Goal: Transaction & Acquisition: Subscribe to service/newsletter

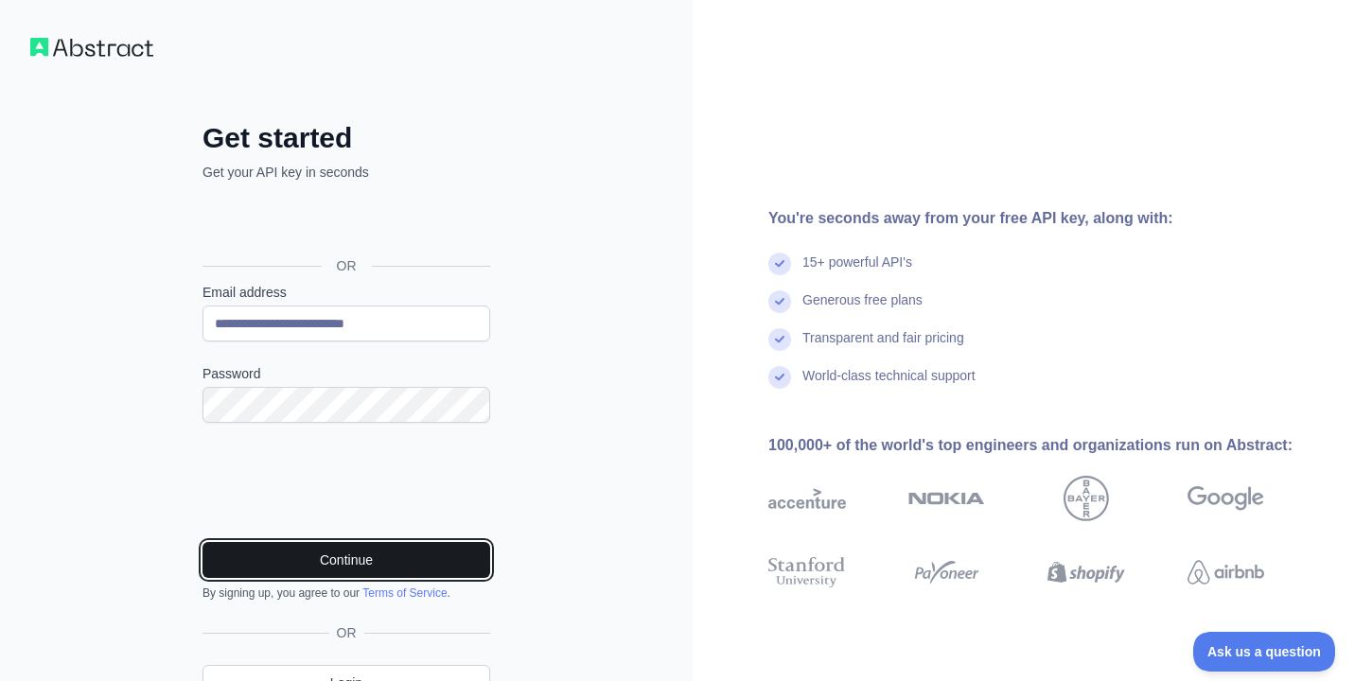
click at [335, 561] on button "Continue" at bounding box center [346, 560] width 288 height 36
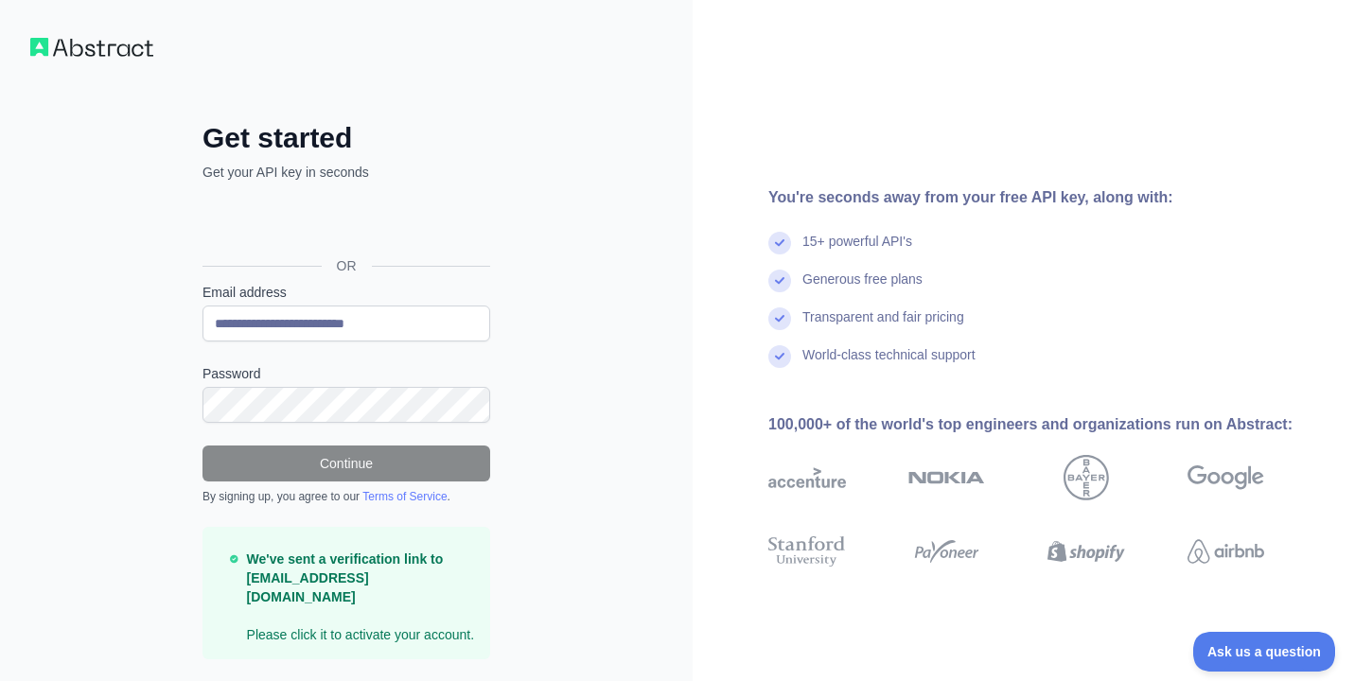
scroll to position [53, 0]
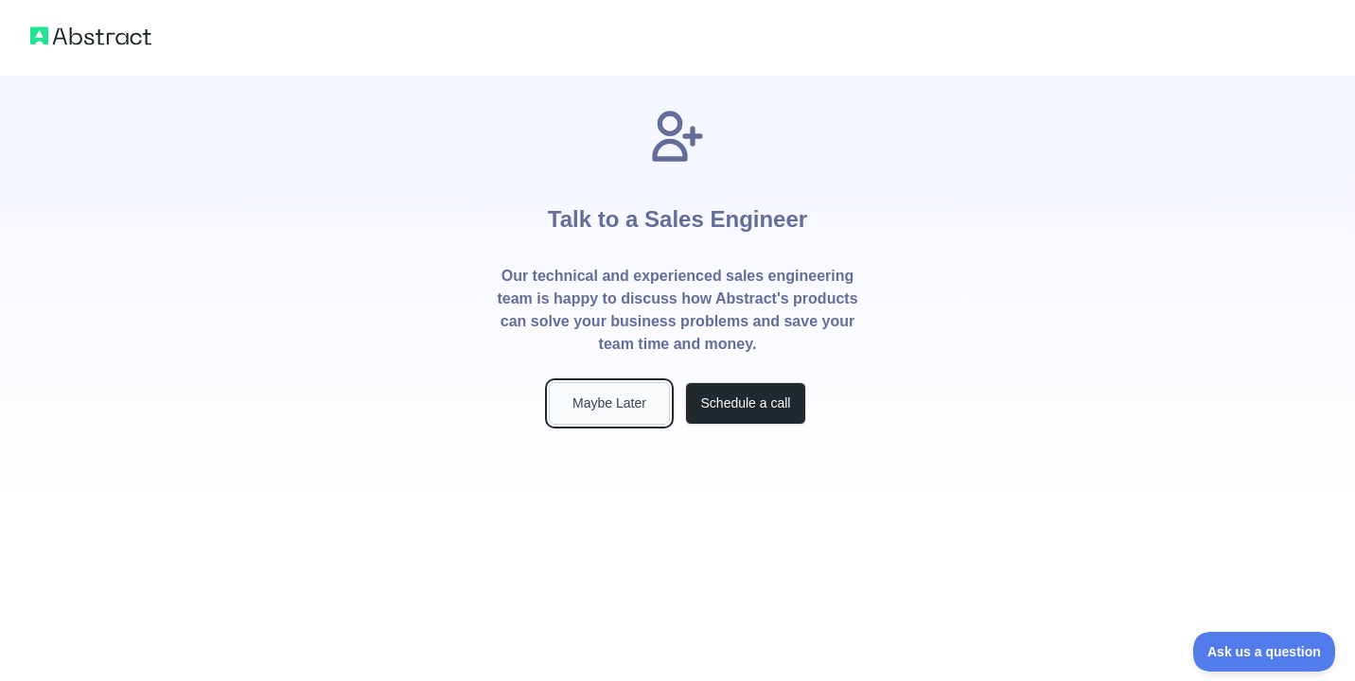
click at [624, 395] on button "Maybe Later" at bounding box center [609, 403] width 121 height 43
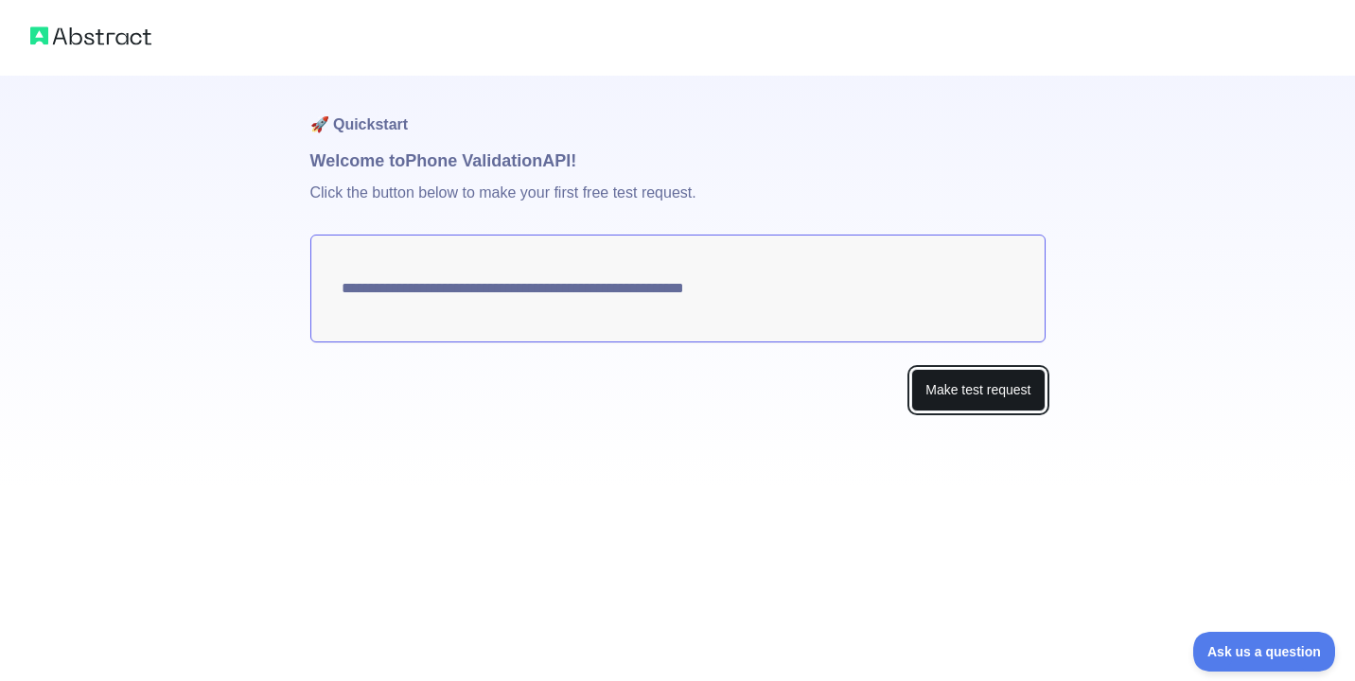
click at [981, 386] on button "Make test request" at bounding box center [977, 390] width 133 height 43
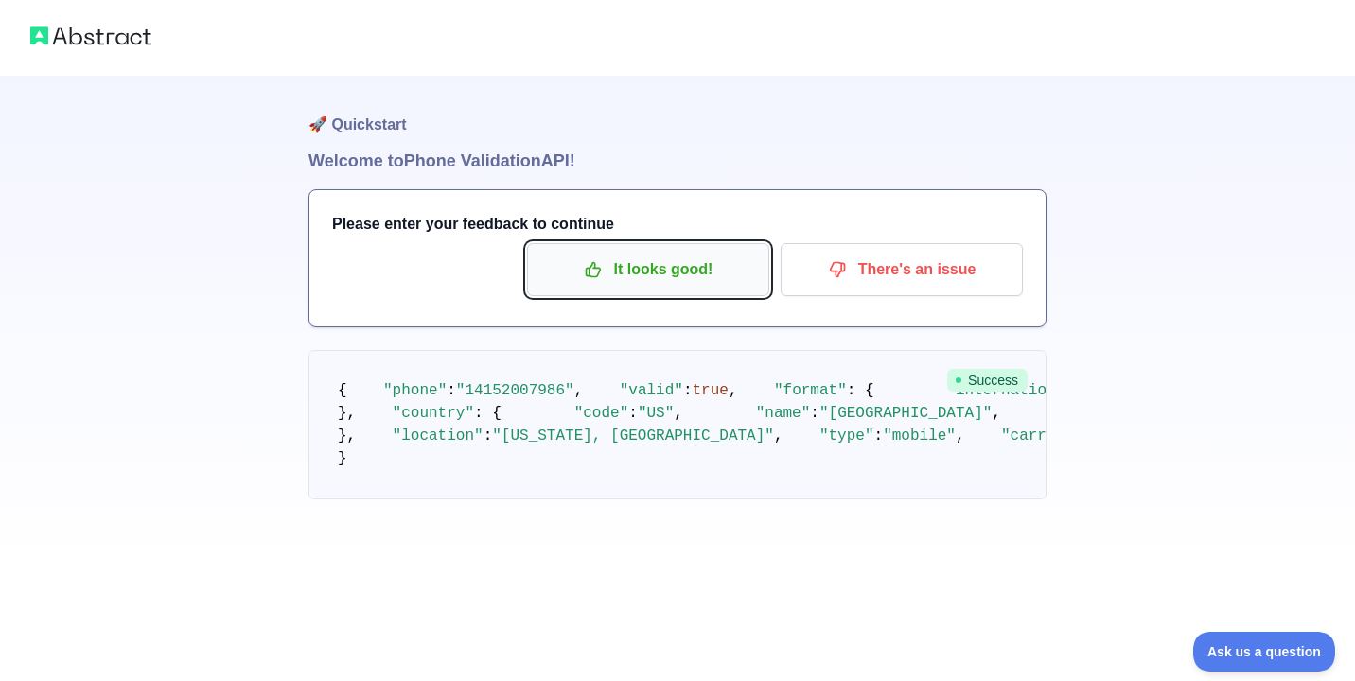
click at [691, 264] on p "It looks good!" at bounding box center [648, 270] width 214 height 32
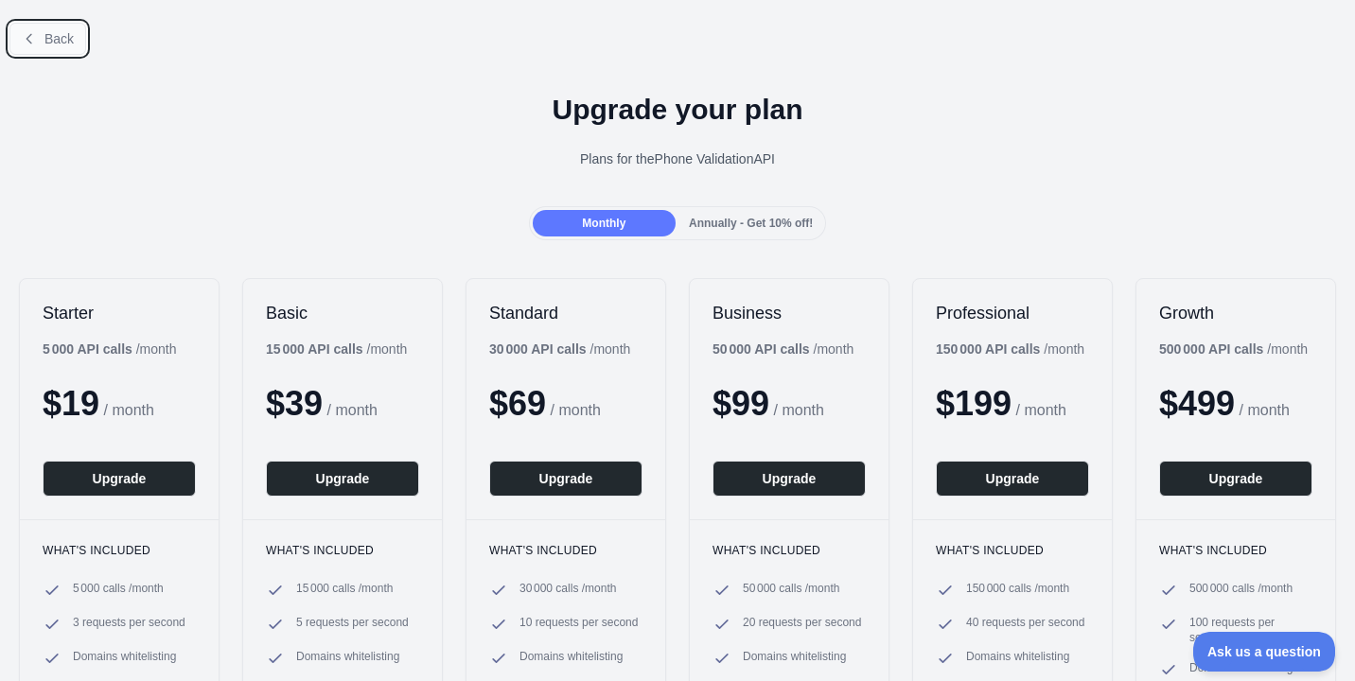
click at [38, 26] on button "Back" at bounding box center [47, 39] width 77 height 32
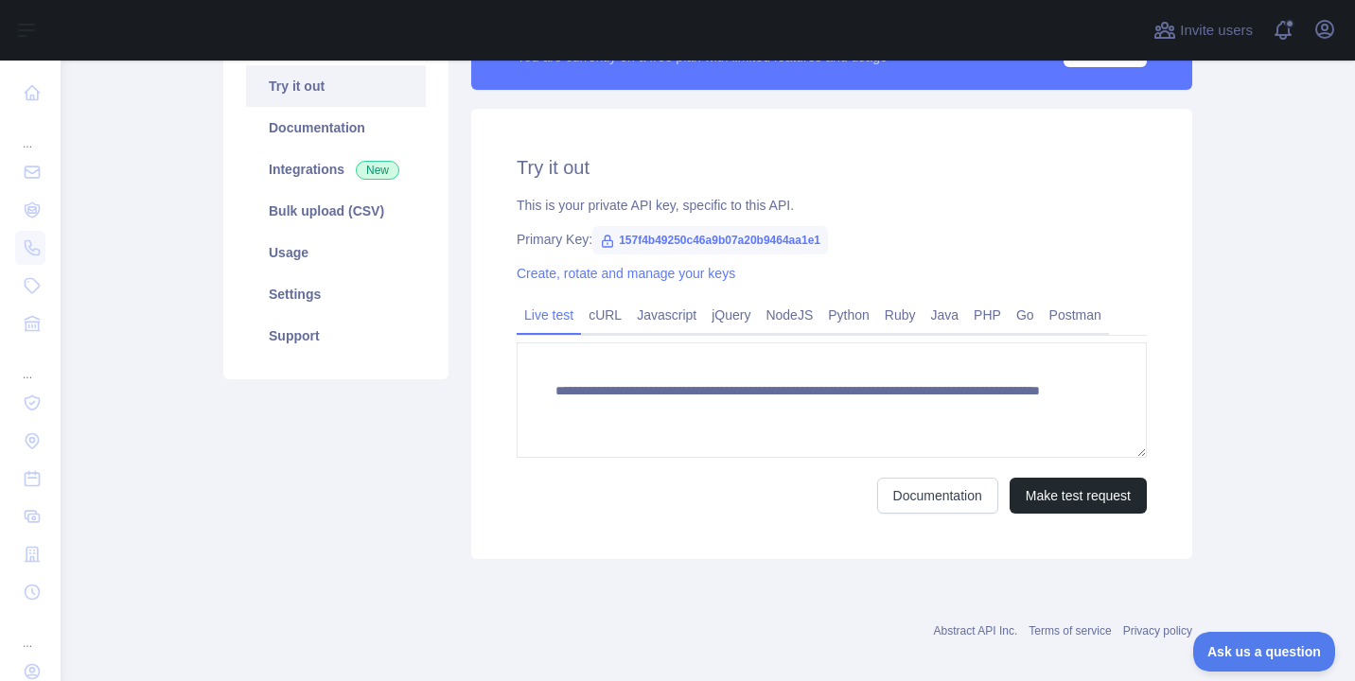
scroll to position [218, 0]
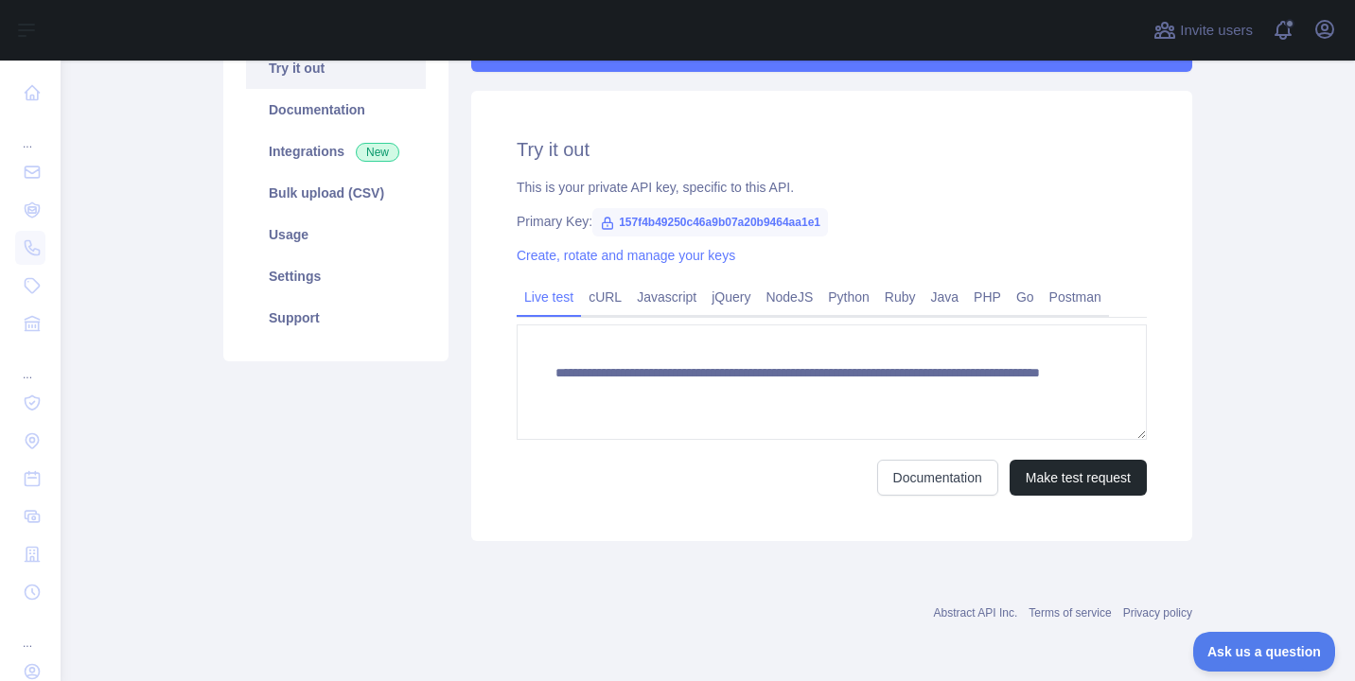
click at [643, 225] on span "157f4b49250c46a9b07a20b9464aa1e1" at bounding box center [710, 222] width 236 height 28
copy span "157f4b49250c46a9b07a20b9464aa1e1"
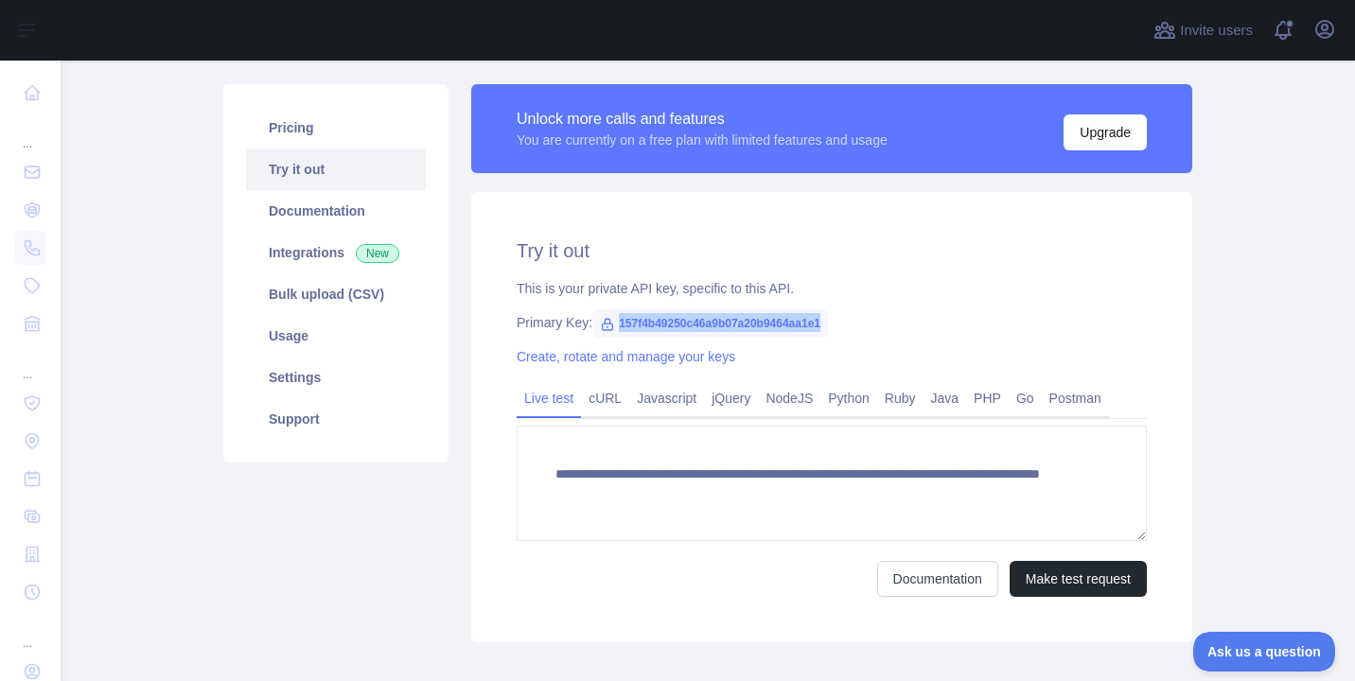
scroll to position [63, 0]
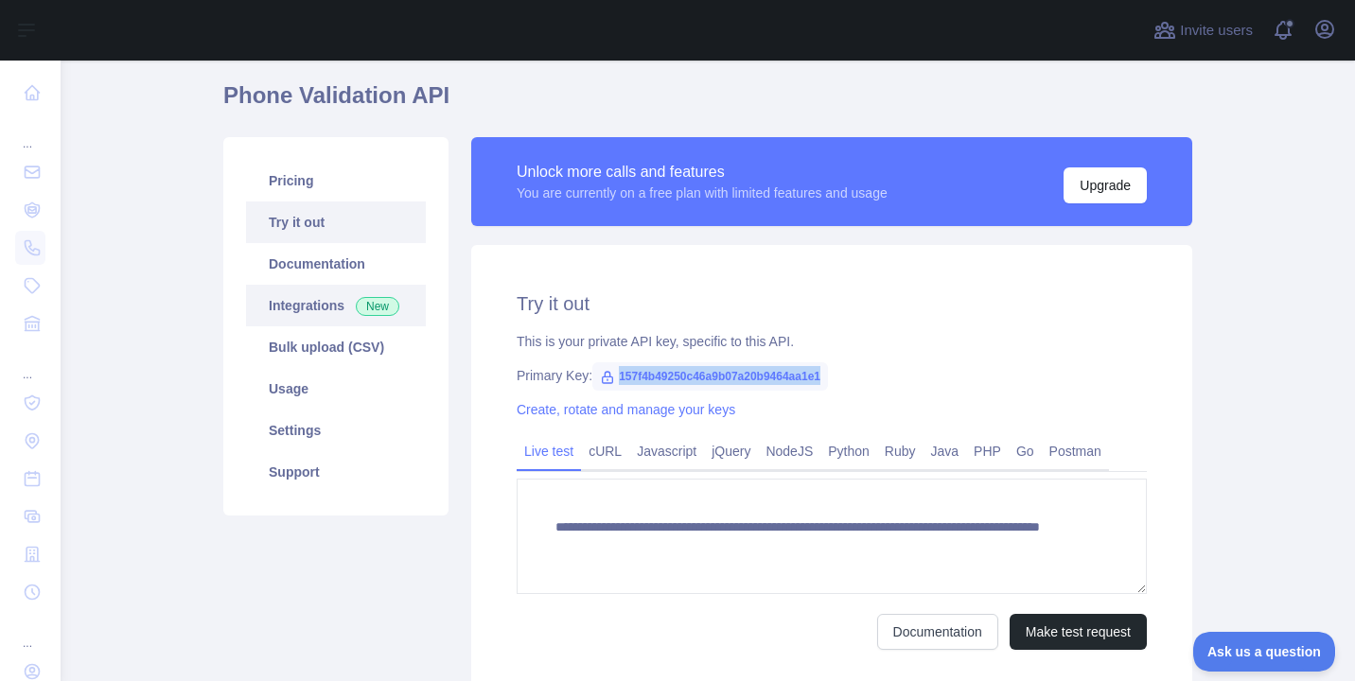
click at [349, 298] on link "Integrations New" at bounding box center [336, 306] width 180 height 42
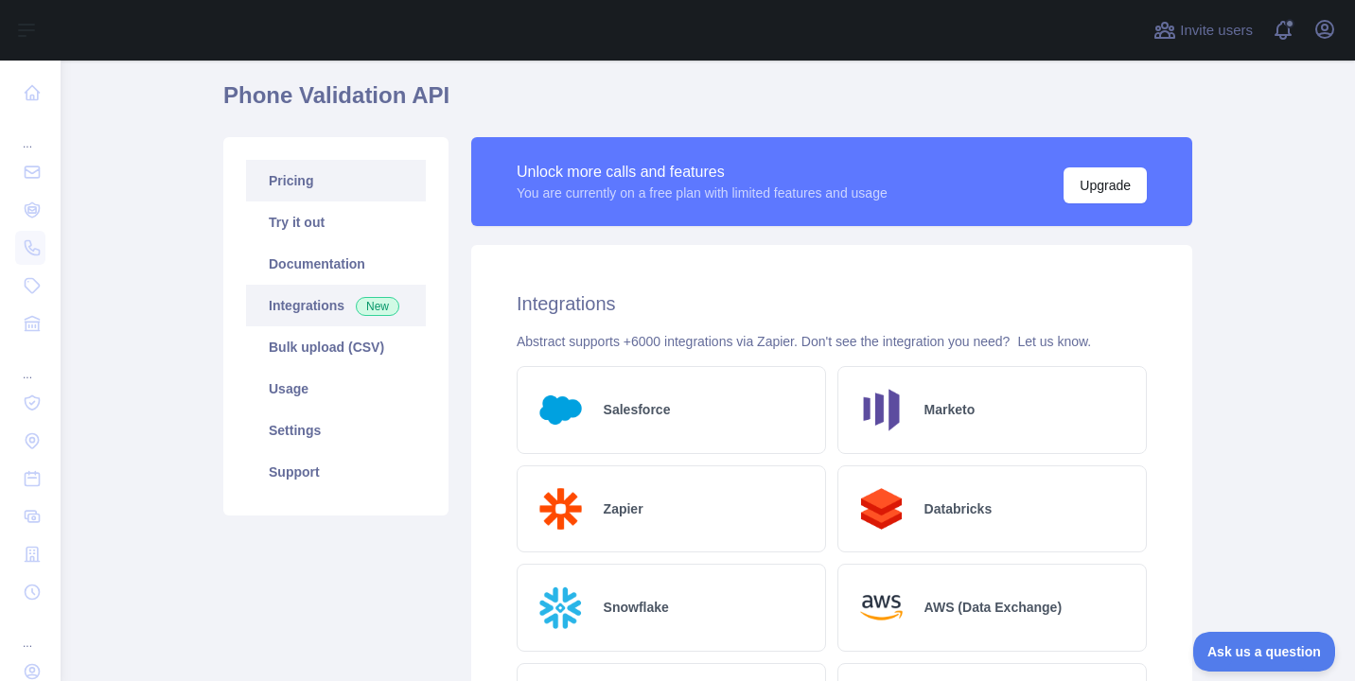
click at [376, 175] on link "Pricing" at bounding box center [336, 181] width 180 height 42
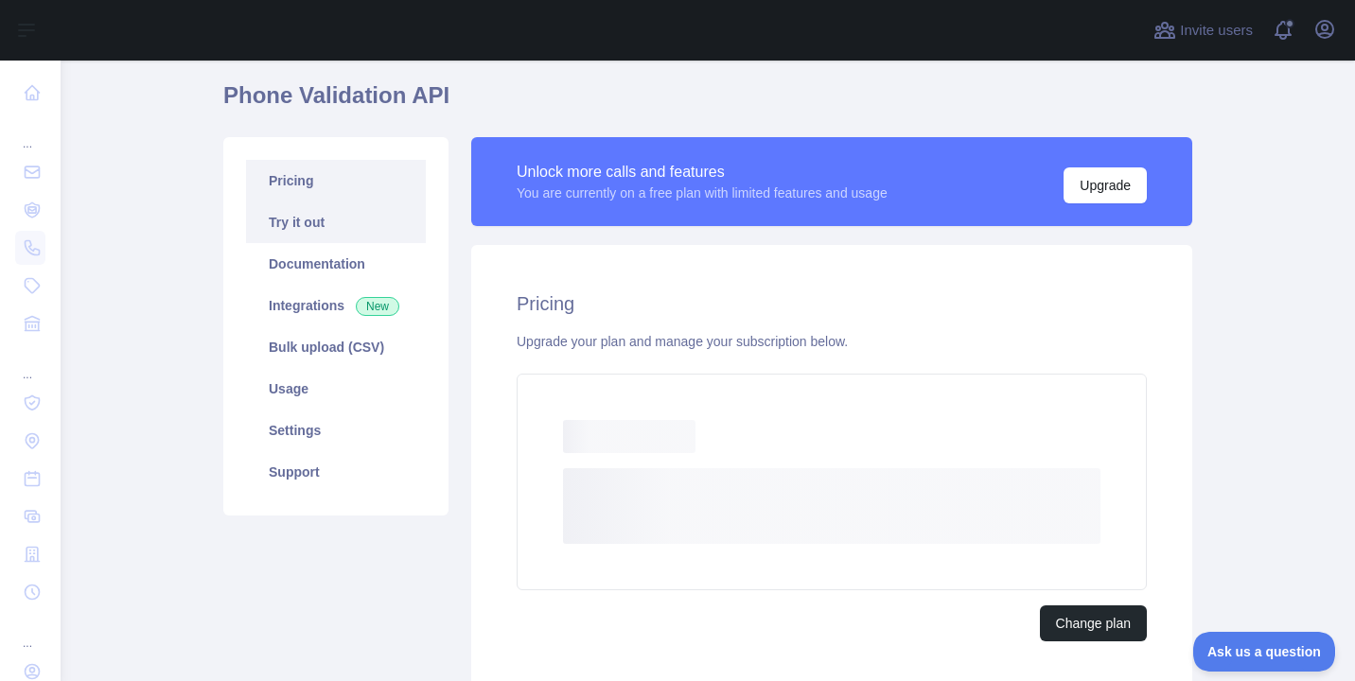
click at [367, 216] on link "Try it out" at bounding box center [336, 223] width 180 height 42
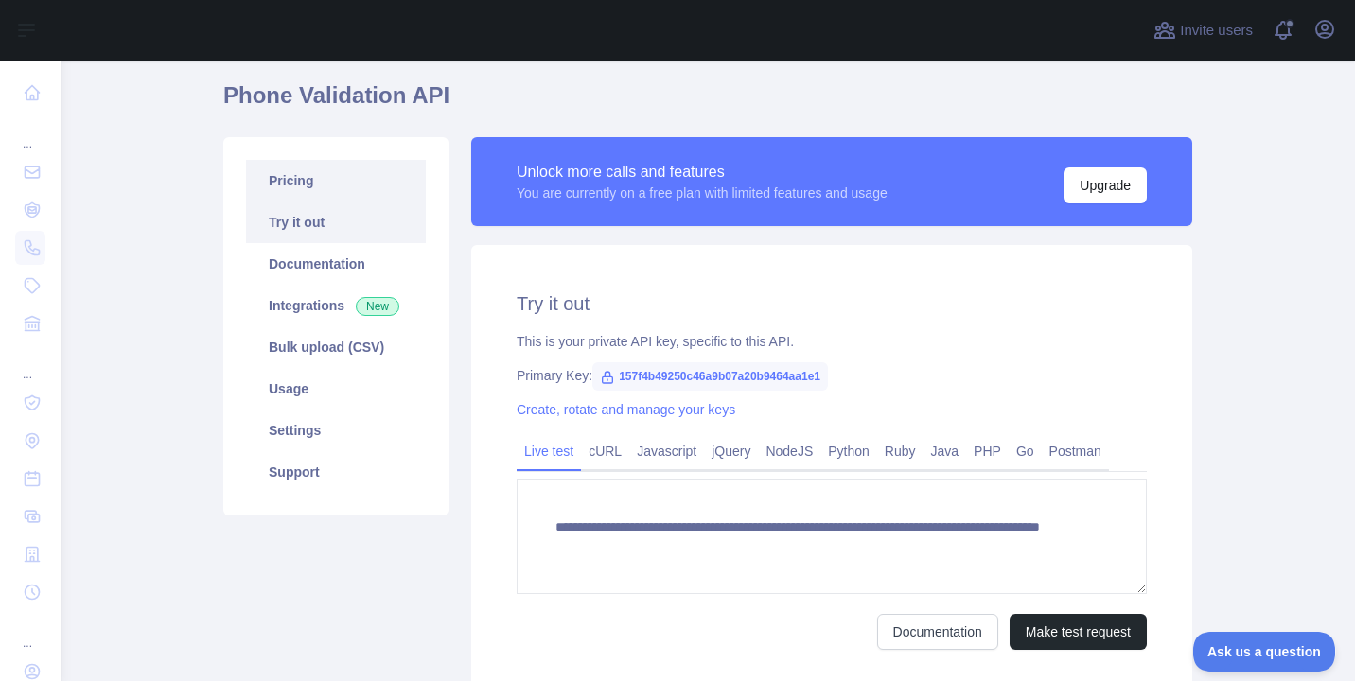
click at [359, 176] on link "Pricing" at bounding box center [336, 181] width 180 height 42
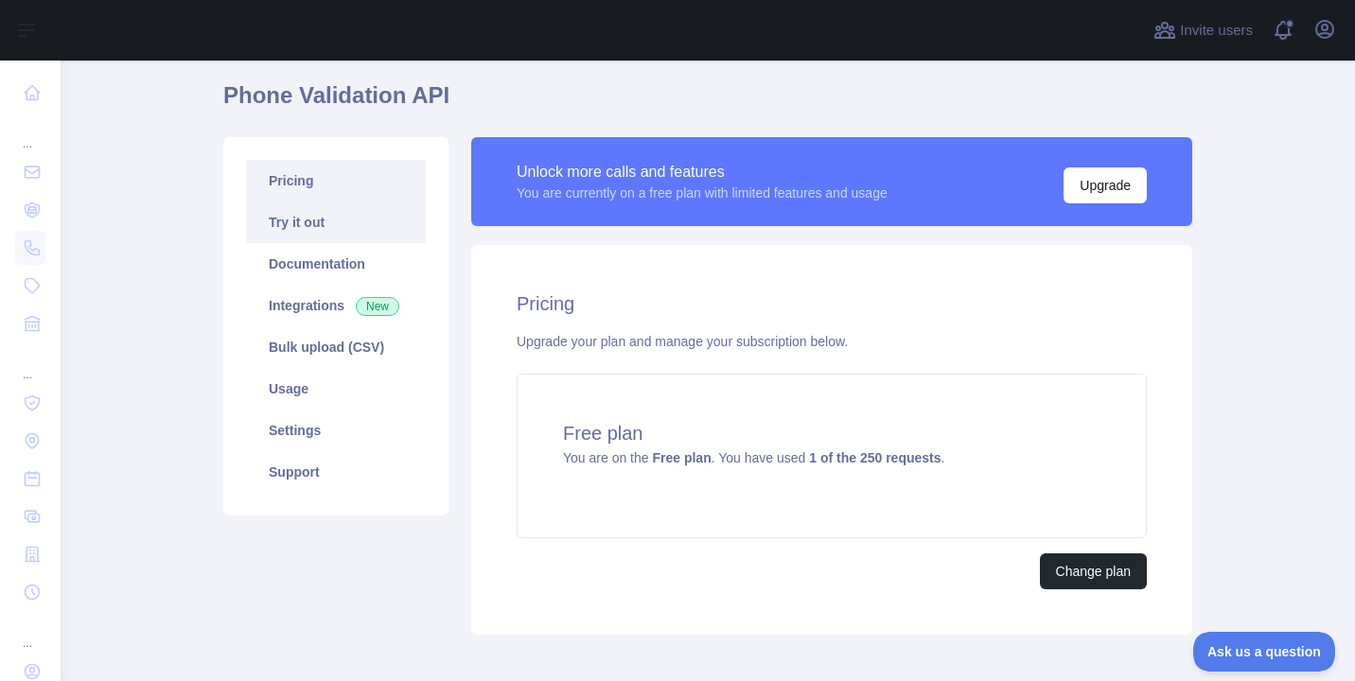
click at [359, 205] on link "Try it out" at bounding box center [336, 223] width 180 height 42
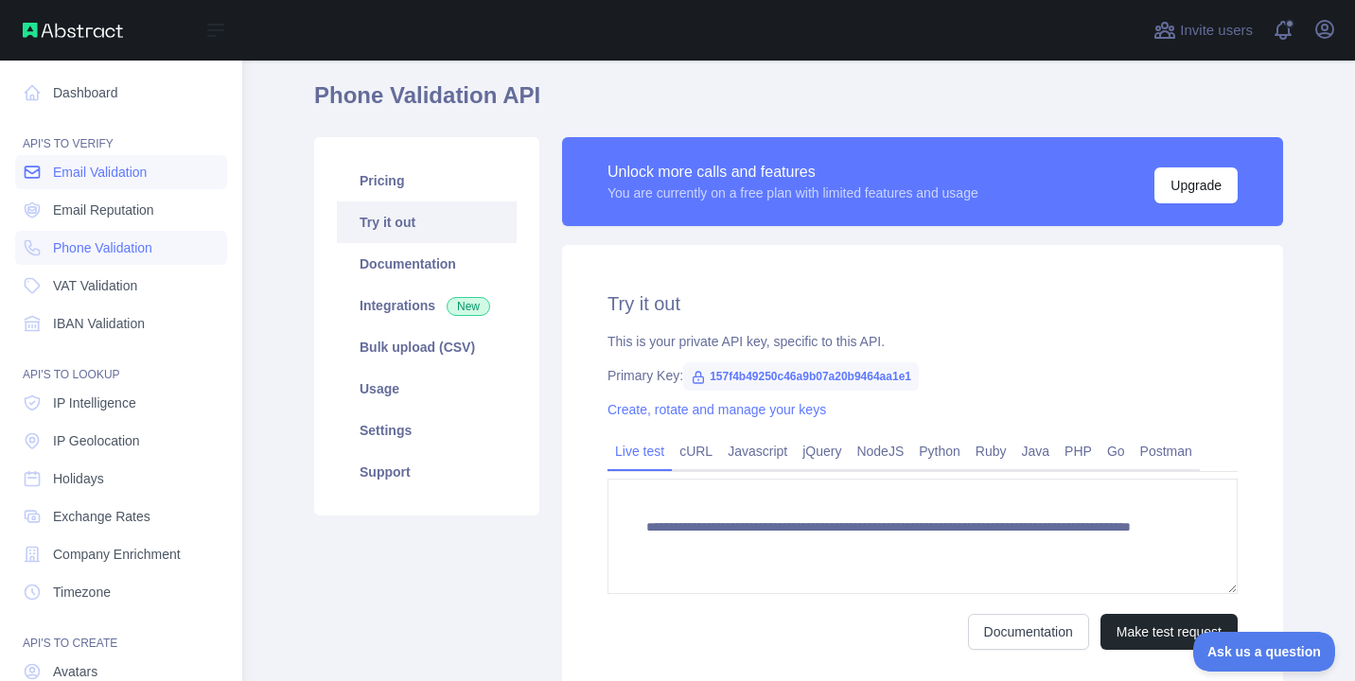
click at [146, 187] on link "Email Validation" at bounding box center [121, 172] width 212 height 34
click at [142, 254] on span "Phone Validation" at bounding box center [102, 247] width 99 height 19
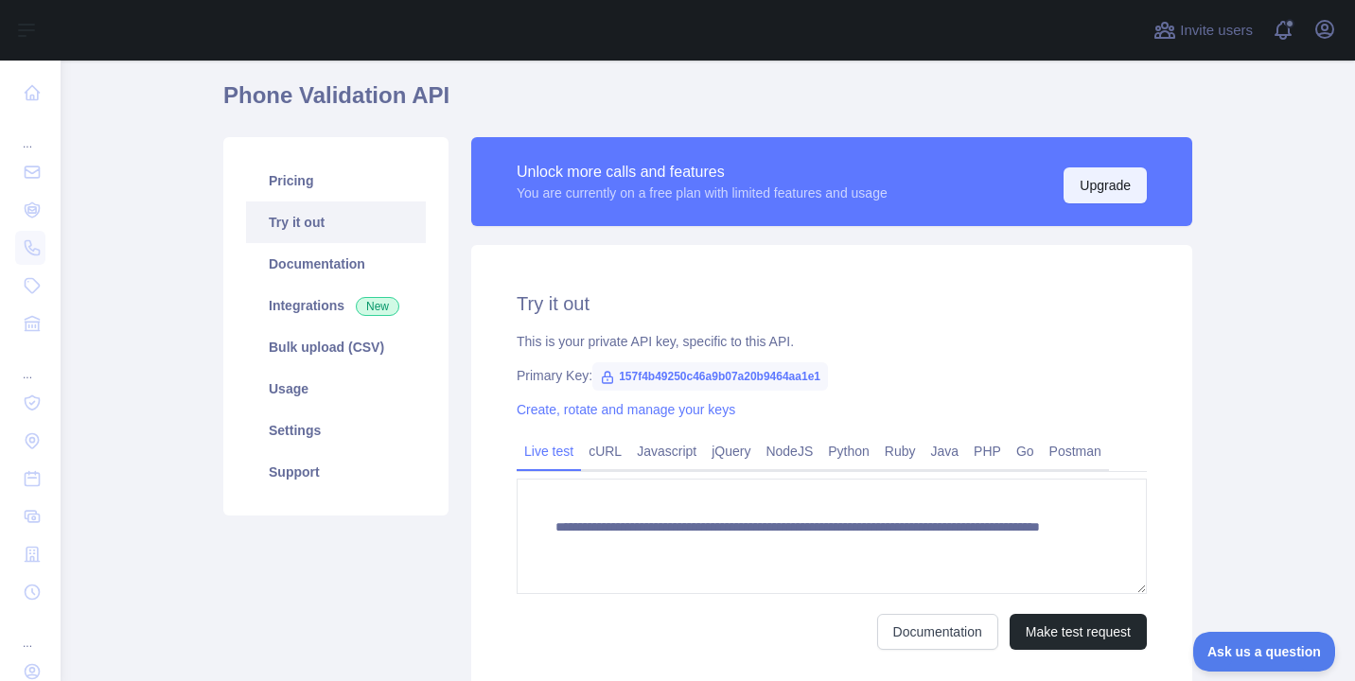
click at [1127, 184] on button "Upgrade" at bounding box center [1104, 185] width 83 height 36
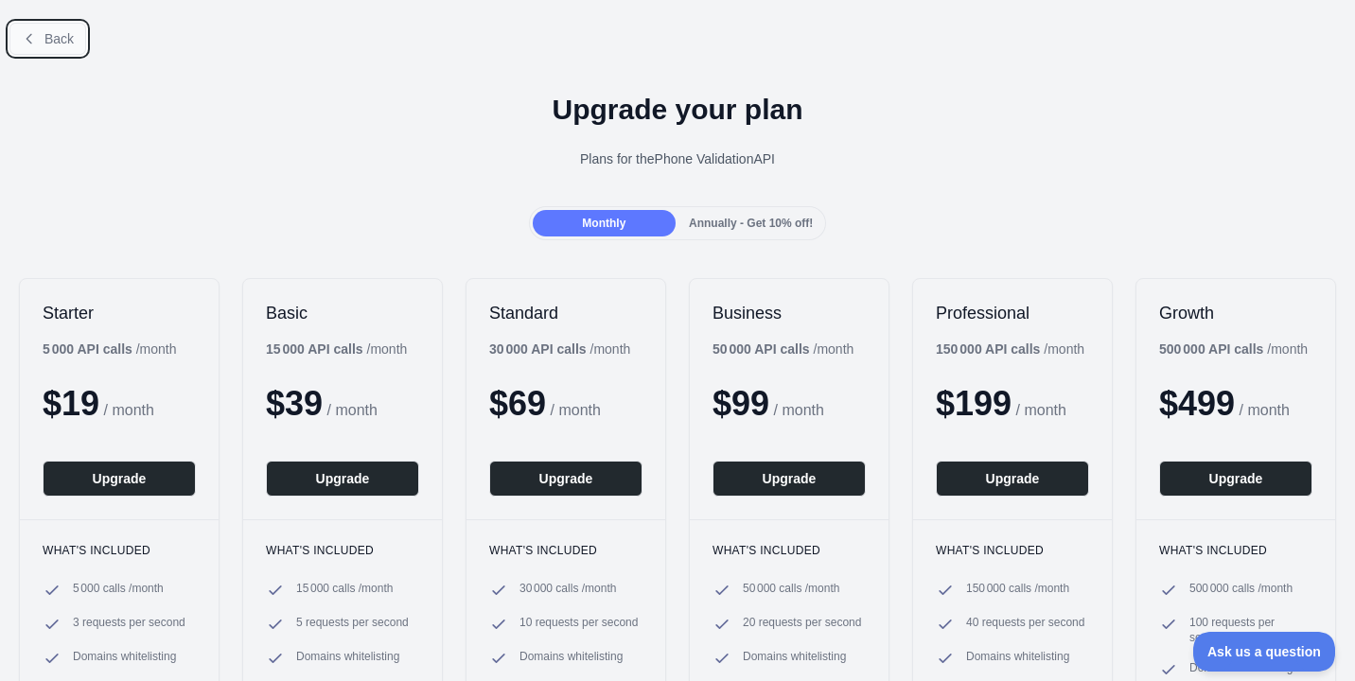
click at [44, 37] on span "Back" at bounding box center [58, 38] width 29 height 15
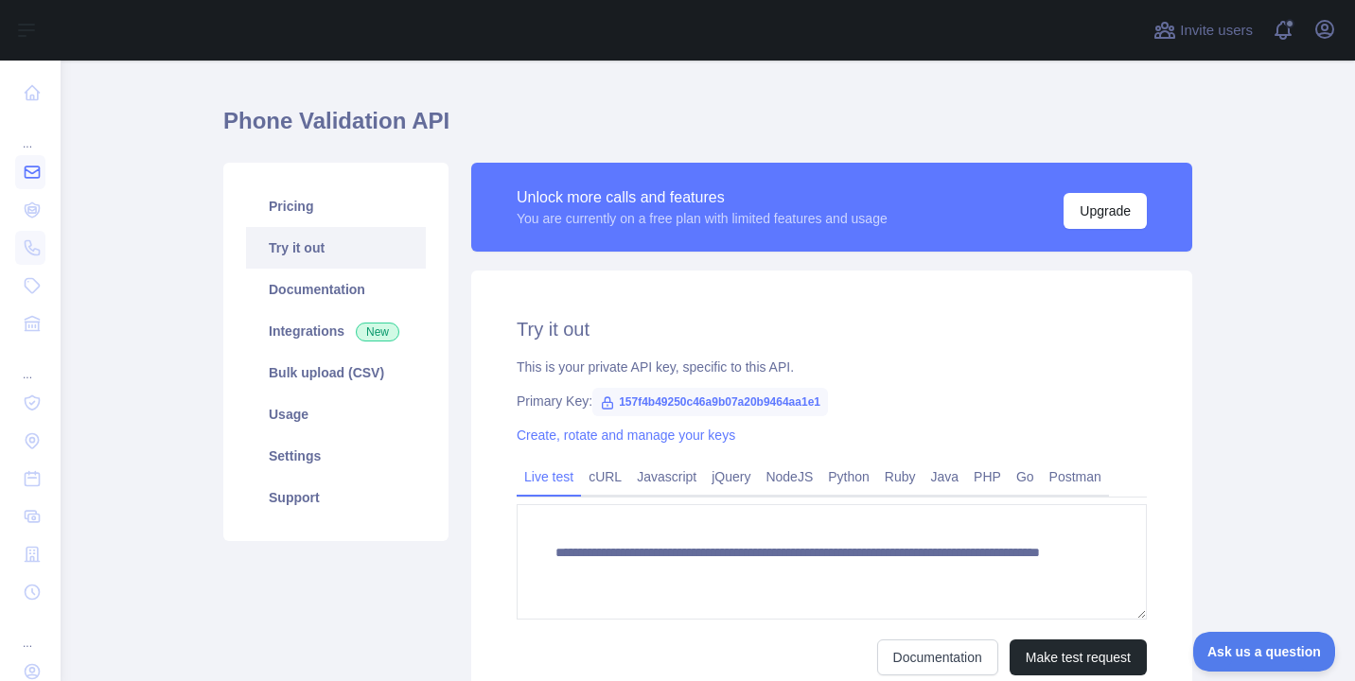
click at [35, 171] on icon at bounding box center [33, 172] width 14 height 11
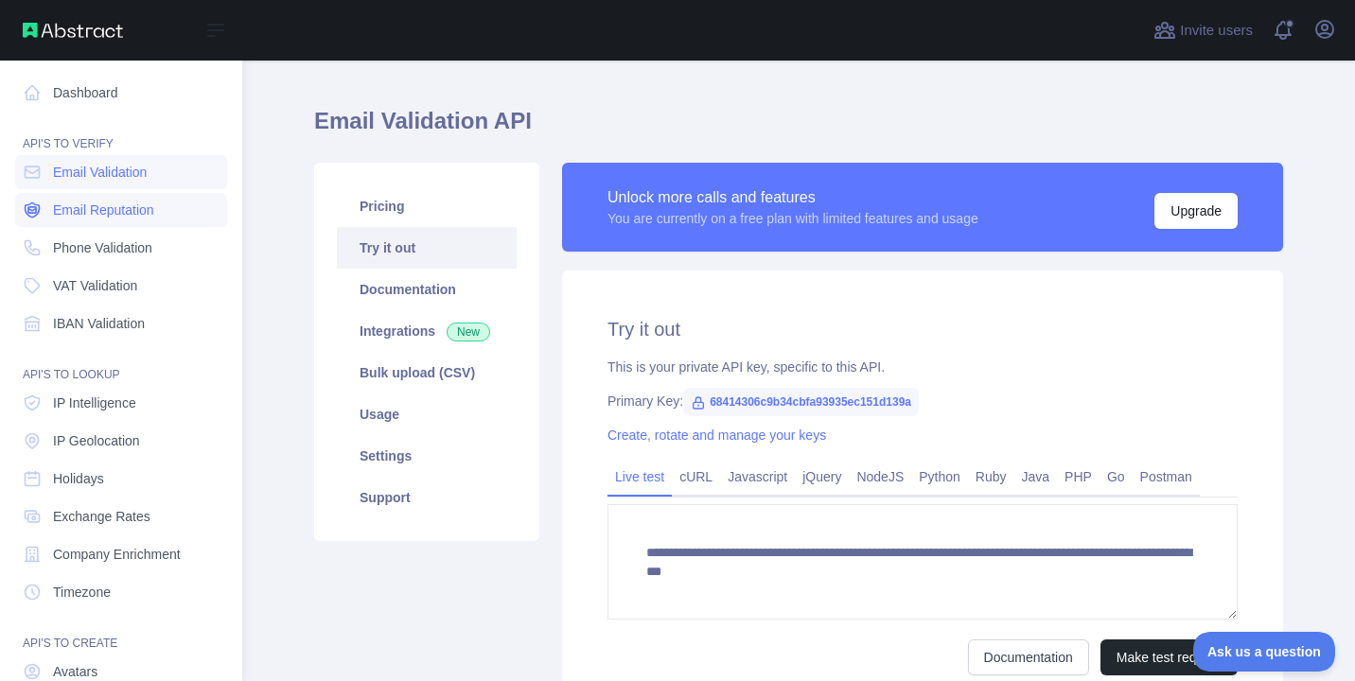
click at [79, 212] on span "Email Reputation" at bounding box center [103, 210] width 101 height 19
click at [82, 243] on span "Phone Validation" at bounding box center [102, 247] width 99 height 19
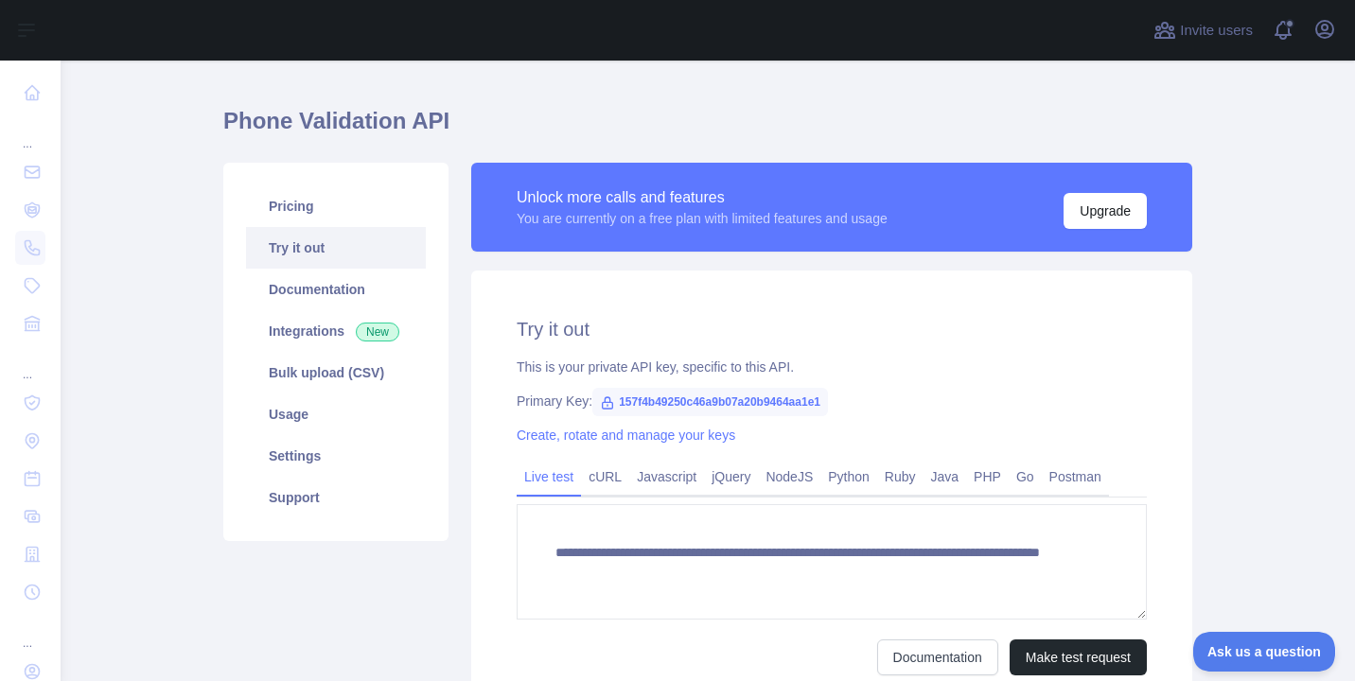
click at [692, 404] on span "157f4b49250c46a9b07a20b9464aa1e1" at bounding box center [710, 402] width 236 height 28
copy span "157f4b49250c46a9b07a20b9464aa1e1"
